Goal: Information Seeking & Learning: Learn about a topic

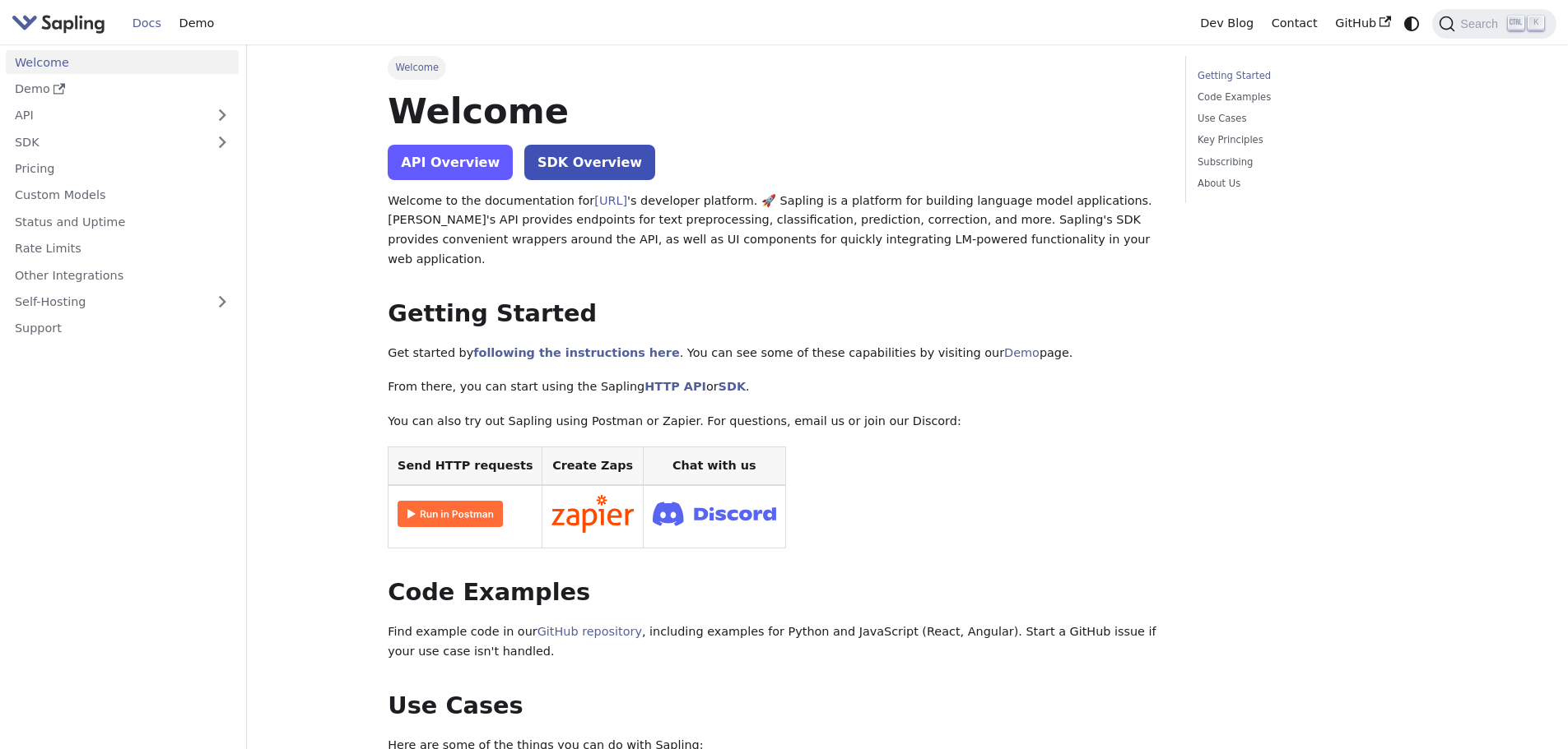
click at [482, 164] on link "API Overview" at bounding box center [450, 162] width 125 height 36
click at [194, 28] on link "Demo" at bounding box center [196, 24] width 52 height 26
